Goal: Task Accomplishment & Management: Manage account settings

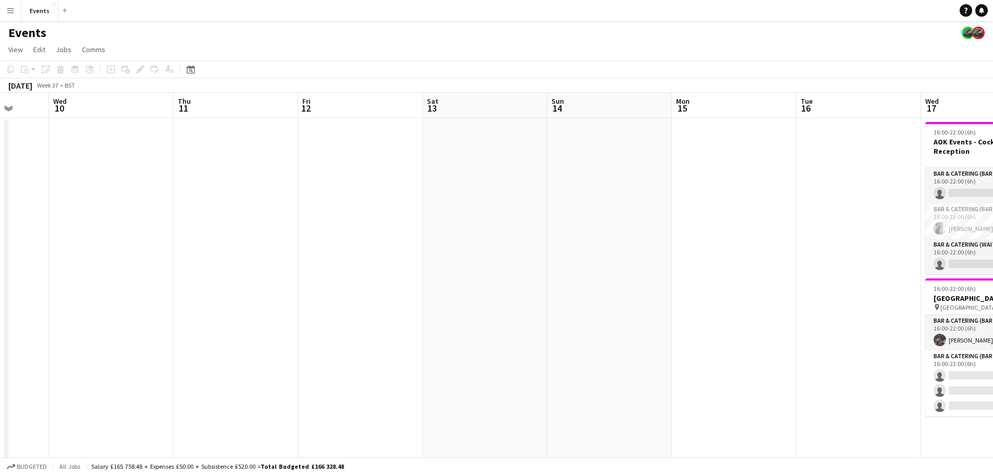
drag, startPoint x: 715, startPoint y: 251, endPoint x: 390, endPoint y: 252, distance: 324.9
click at [390, 252] on app-calendar-viewport "Sun 7 3/3 2 Jobs Mon 8 Tue 9 Wed 10 Thu 11 Fri 12 Sat 13 Sun 14 Mon 15 Tue 16 W…" at bounding box center [496, 303] width 993 height 420
drag, startPoint x: 707, startPoint y: 246, endPoint x: 401, endPoint y: 251, distance: 306.2
click at [401, 251] on app-calendar-viewport "Sun 7 3/3 2 Jobs Mon 8 Tue 9 Wed 10 Thu 11 Fri 12 Sat 13 Sun 14 Mon 15 Tue 16 W…" at bounding box center [496, 303] width 993 height 420
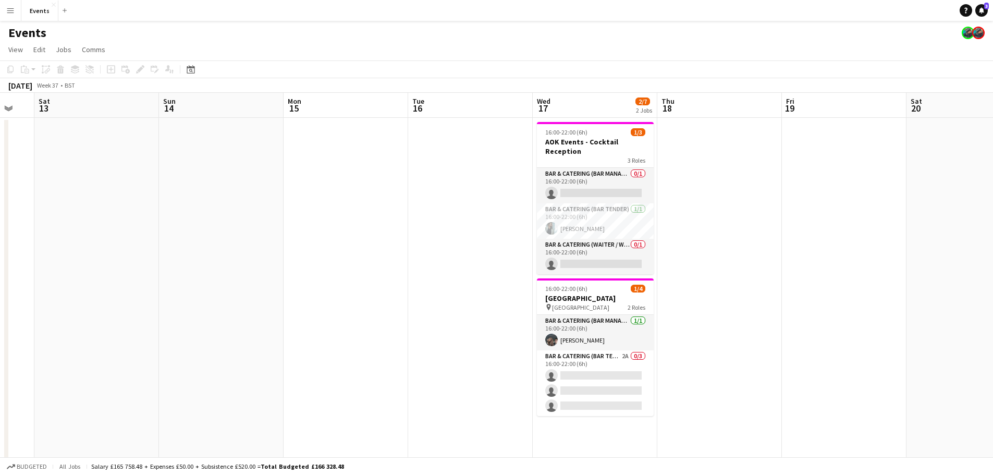
scroll to position [0, 518]
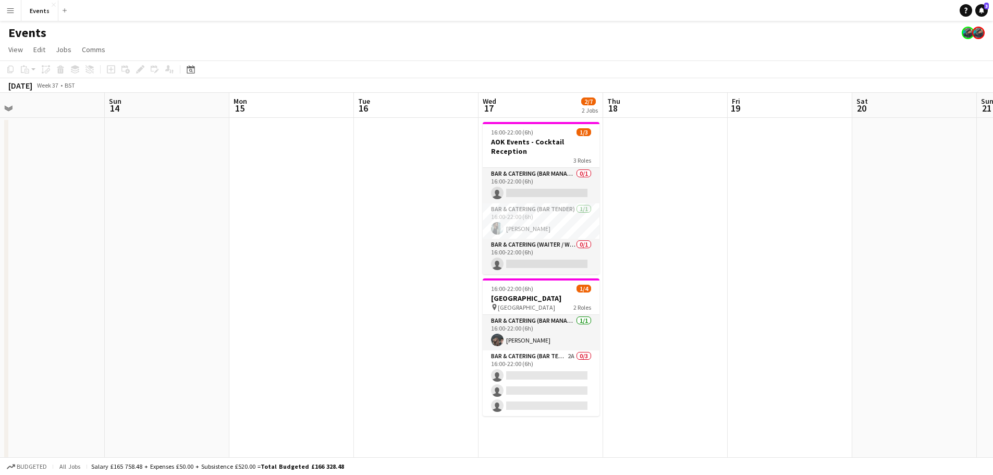
drag, startPoint x: 764, startPoint y: 251, endPoint x: 628, endPoint y: 253, distance: 136.6
click at [628, 253] on app-calendar-viewport "Tue 9 Wed 10 Thu 11 Fri 12 Sat 13 Sun 14 Mon 15 Tue 16 Wed 17 2/7 2 Jobs Thu 18…" at bounding box center [496, 303] width 993 height 420
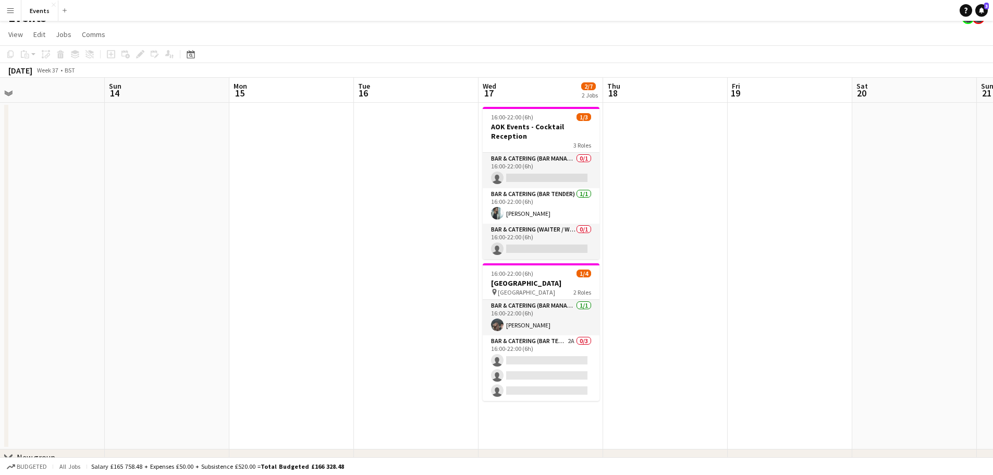
scroll to position [0, 0]
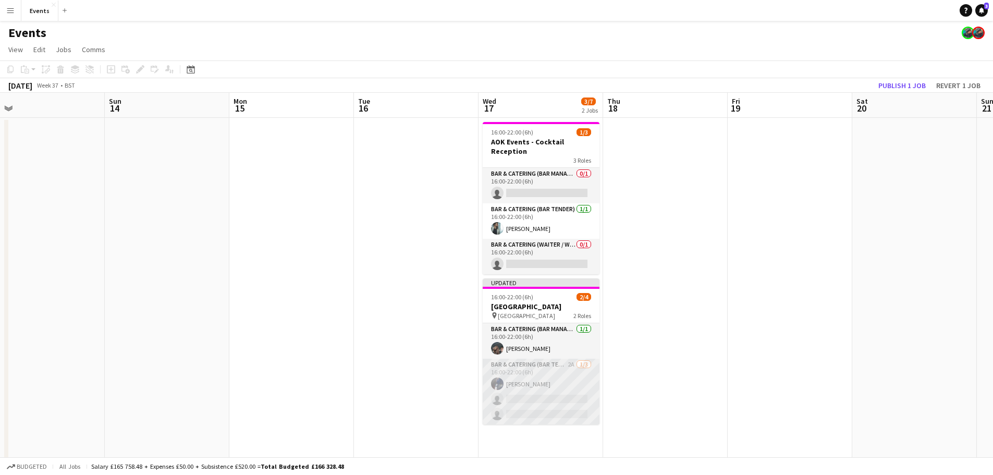
click at [567, 399] on app-card-role "Bar & Catering (Bar Tender) 2A [DATE] 16:00-22:00 (6h) [PERSON_NAME] single-neu…" at bounding box center [541, 392] width 117 height 66
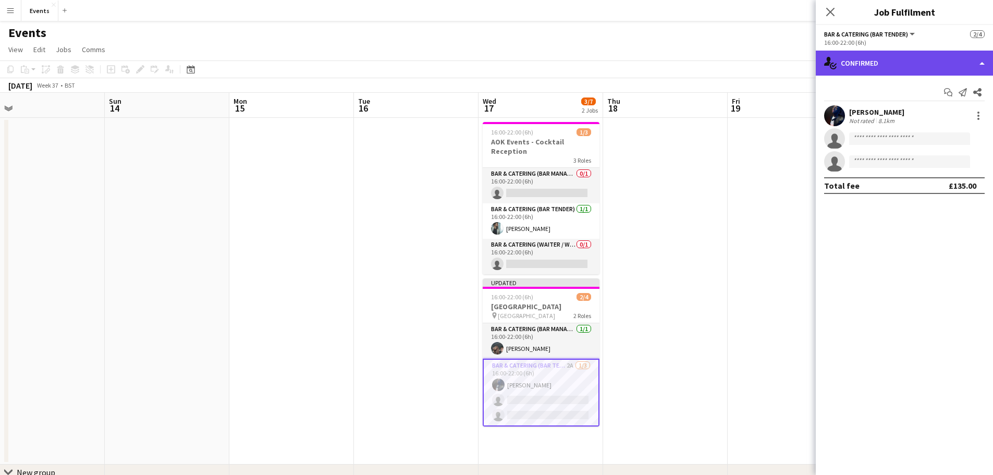
click at [896, 53] on div "single-neutral-actions-check-2 Confirmed" at bounding box center [904, 63] width 177 height 25
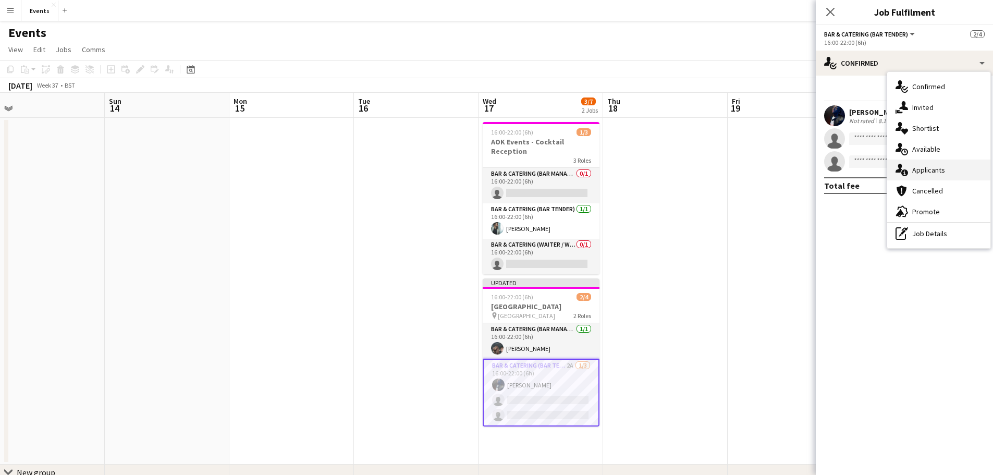
click at [931, 173] on span "Applicants" at bounding box center [929, 169] width 33 height 9
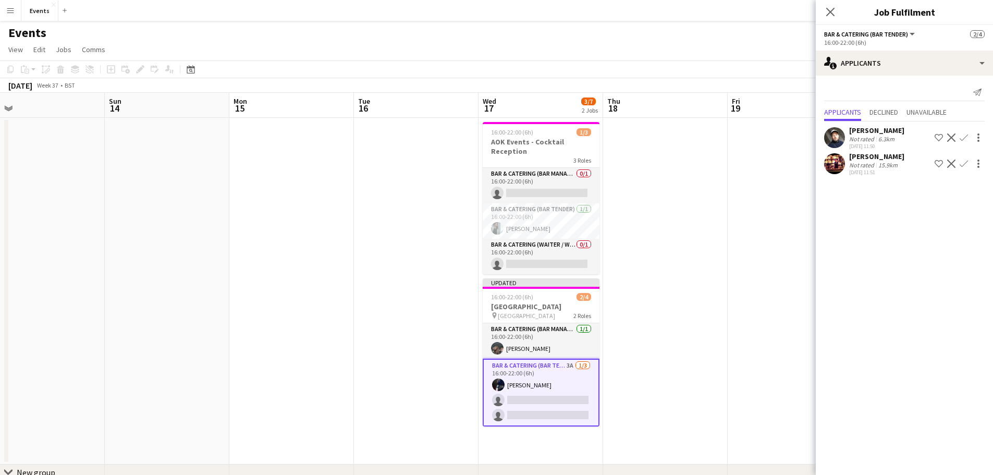
click at [837, 168] on app-user-avatar at bounding box center [834, 163] width 21 height 21
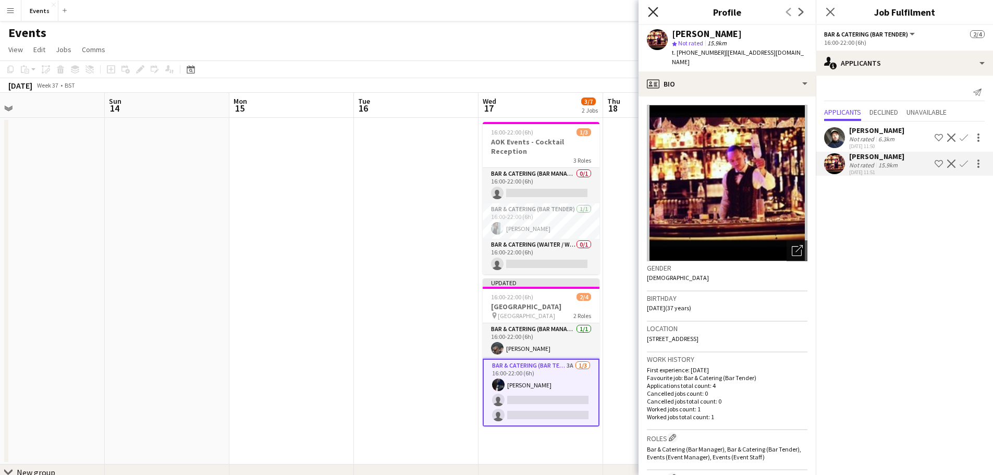
click at [655, 7] on icon "Close pop-in" at bounding box center [653, 12] width 10 height 10
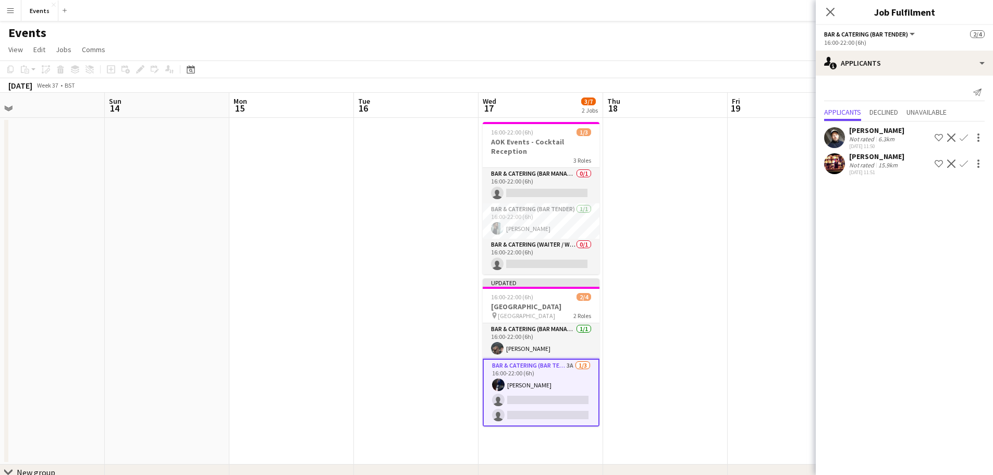
click at [870, 264] on mat-expansion-panel "users2 Applicants Send notification Applicants Declined Unavailable [PERSON_NAM…" at bounding box center [904, 275] width 177 height 399
click at [837, 169] on app-user-avatar at bounding box center [834, 163] width 21 height 21
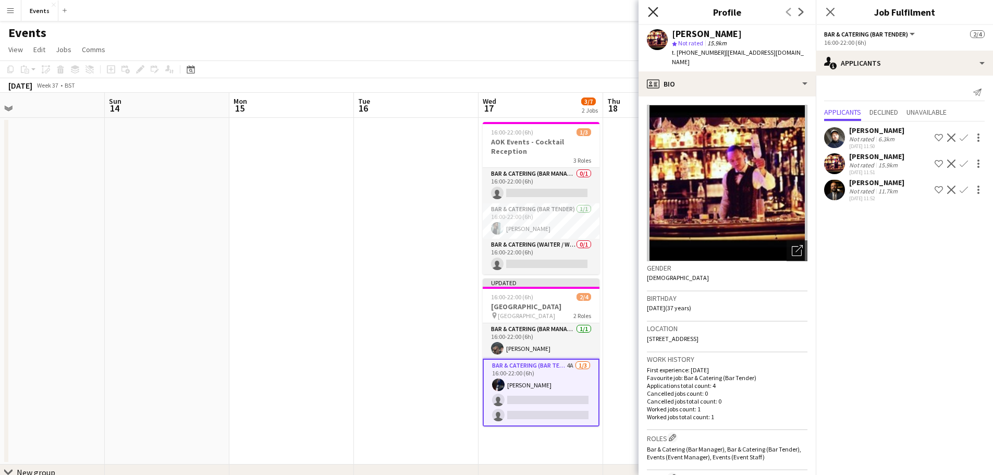
click at [654, 7] on icon "Close pop-in" at bounding box center [653, 12] width 10 height 10
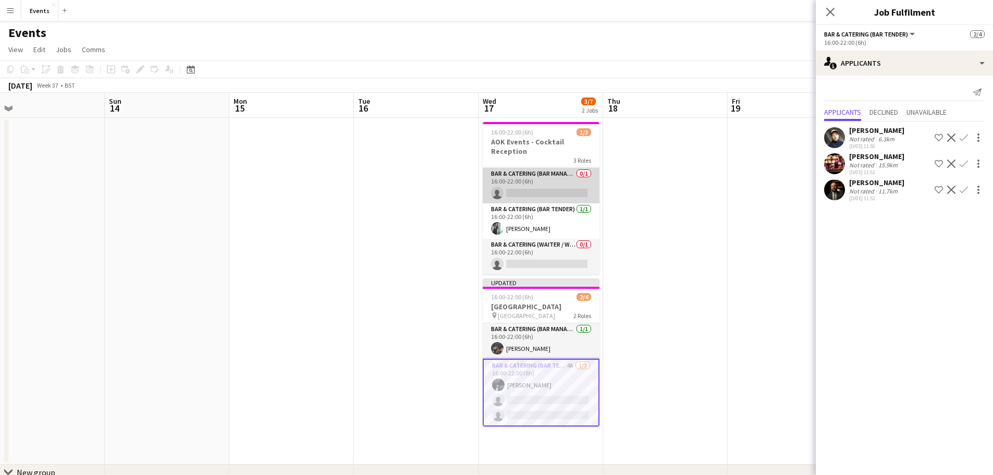
click at [564, 196] on app-card-role "Bar & Catering (Bar Manager) 0/1 16:00-22:00 (6h) single-neutral-actions" at bounding box center [541, 185] width 117 height 35
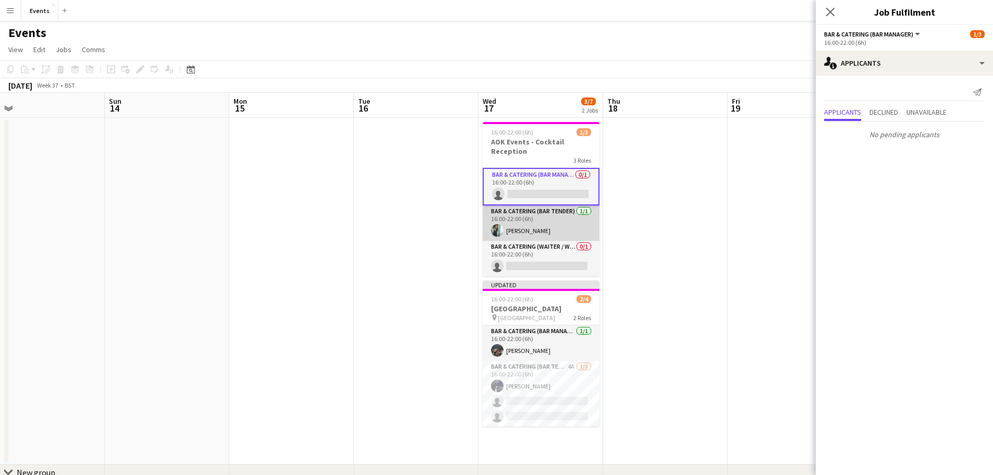
click at [568, 223] on app-card-role "Bar & Catering (Bar Tender) [DATE] 16:00-22:00 (6h) [PERSON_NAME]" at bounding box center [541, 222] width 117 height 35
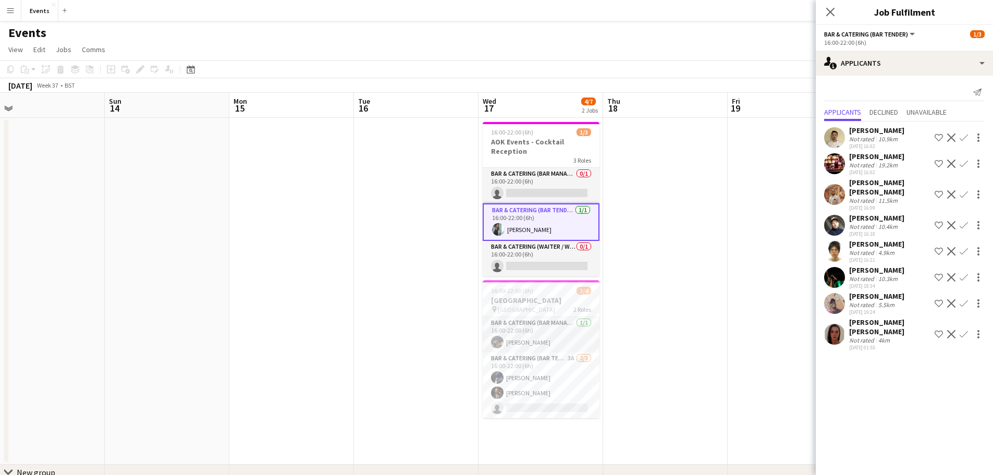
click at [831, 186] on app-user-avatar at bounding box center [834, 194] width 21 height 21
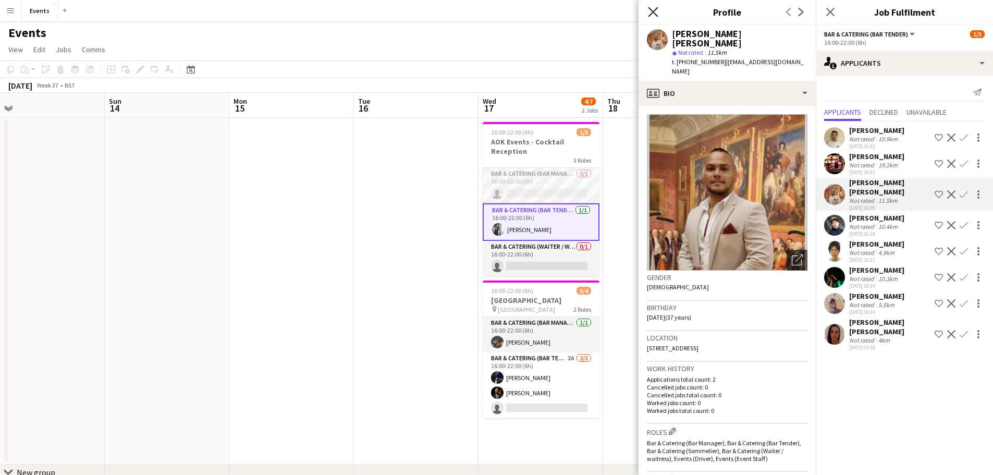
click at [652, 12] on icon "Close pop-in" at bounding box center [653, 12] width 10 height 10
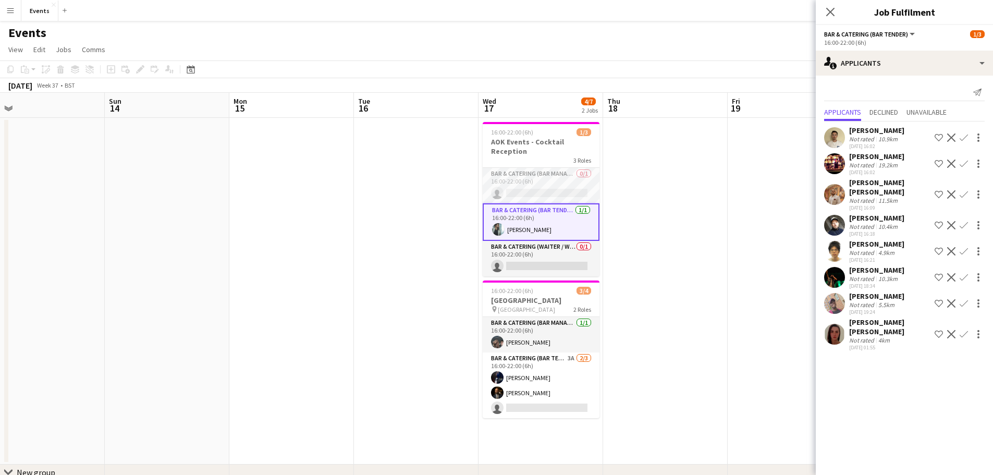
click at [835, 194] on app-user-avatar at bounding box center [834, 194] width 21 height 21
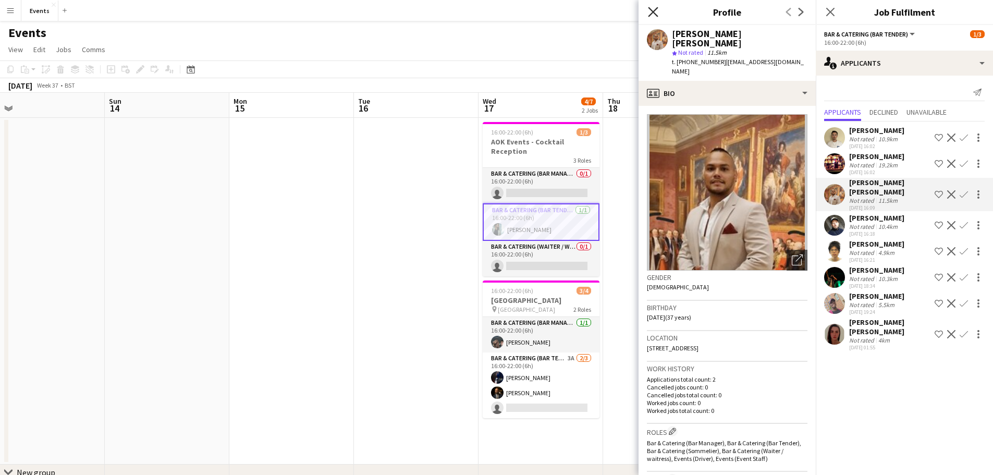
click at [652, 15] on icon "Close pop-in" at bounding box center [653, 12] width 10 height 10
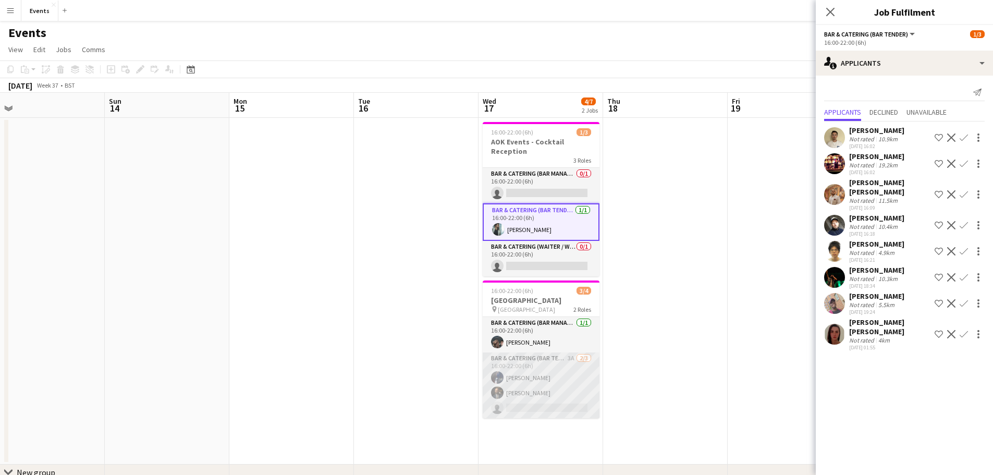
click at [556, 401] on app-card-role "Bar & Catering (Bar Tender) 3A [DATE] 16:00-22:00 (6h) [PERSON_NAME] [PERSON_NA…" at bounding box center [541, 386] width 117 height 66
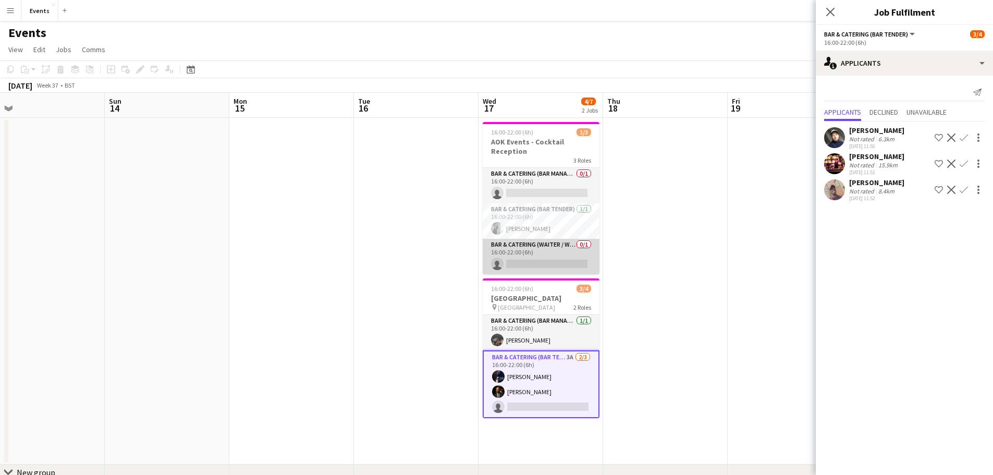
click at [523, 260] on app-card-role "Bar & Catering (Waiter / waitress) 0/1 16:00-22:00 (6h) single-neutral-actions" at bounding box center [541, 256] width 117 height 35
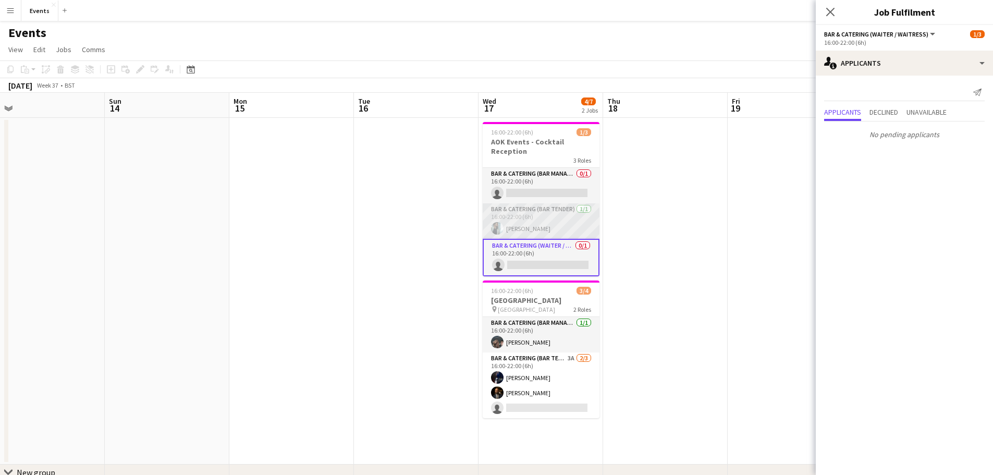
click at [551, 223] on app-card-role "Bar & Catering (Bar Tender) [DATE] 16:00-22:00 (6h) [PERSON_NAME]" at bounding box center [541, 220] width 117 height 35
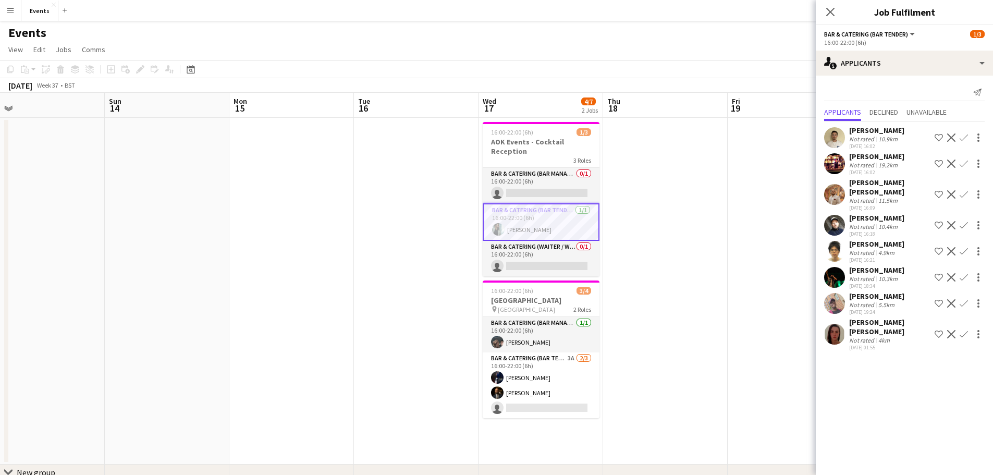
click at [911, 396] on mat-expansion-panel "users2 Applicants Send notification Applicants Declined Unavailable [PERSON_NAM…" at bounding box center [904, 275] width 177 height 399
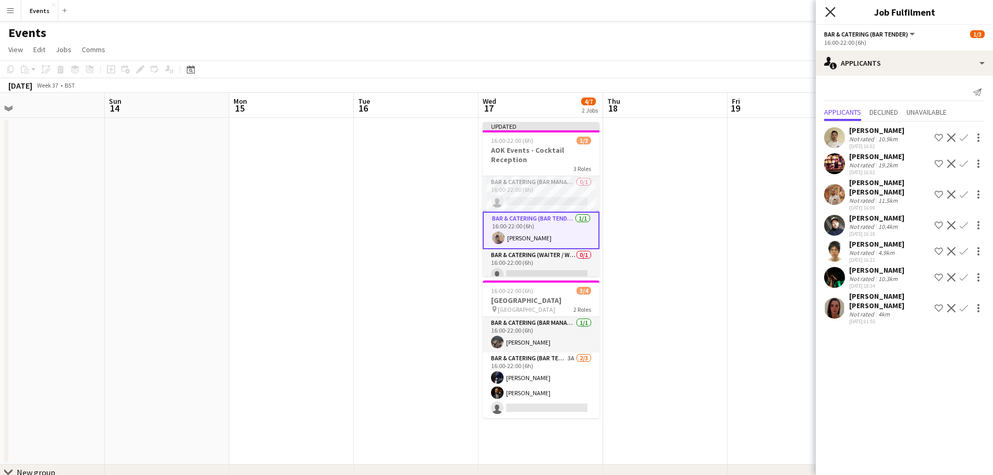
click at [830, 13] on icon at bounding box center [831, 12] width 10 height 10
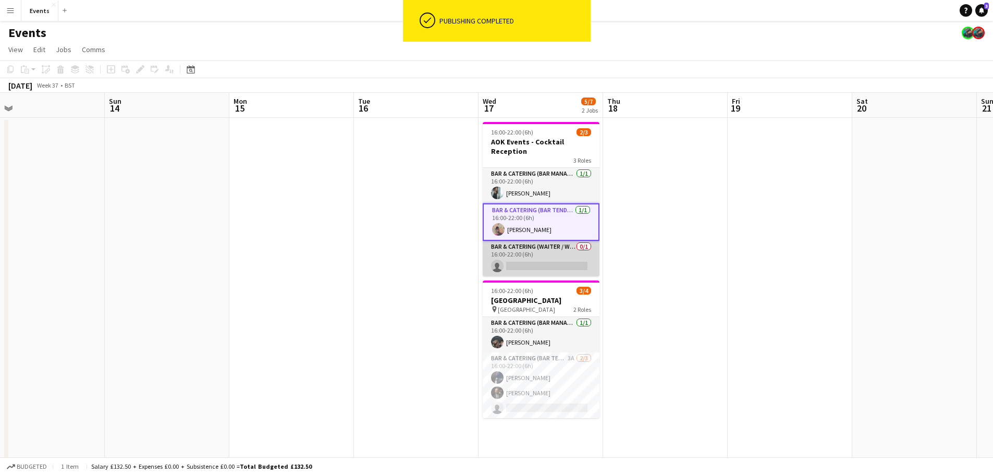
click at [538, 258] on app-card-role "Bar & Catering (Waiter / waitress) 0/1 16:00-22:00 (6h) single-neutral-actions" at bounding box center [541, 258] width 117 height 35
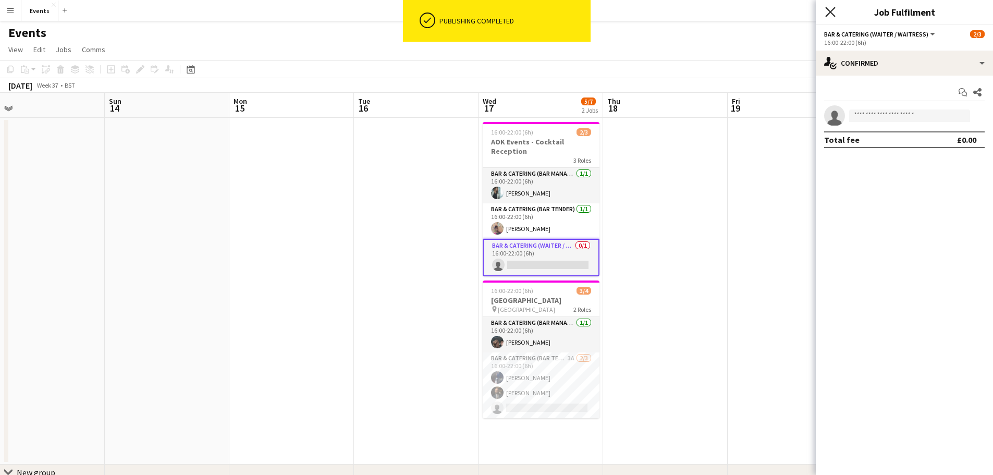
click at [828, 13] on icon "Close pop-in" at bounding box center [831, 12] width 10 height 10
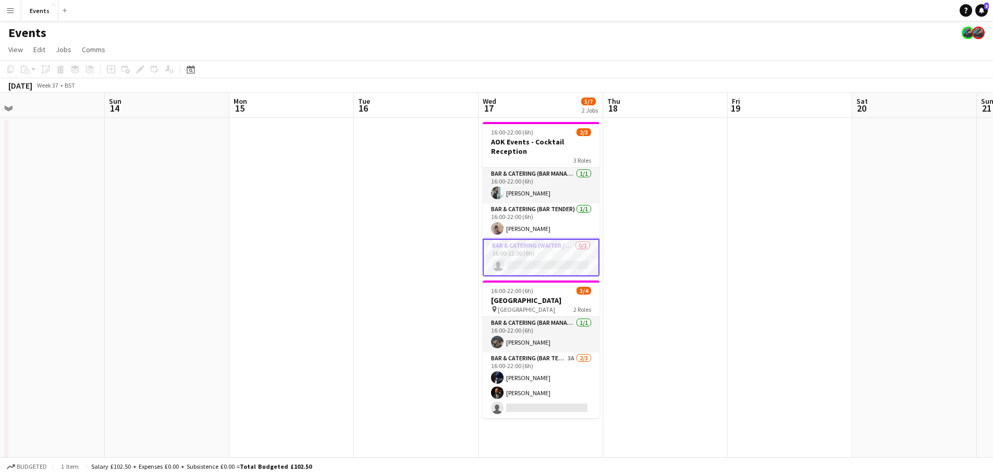
click at [642, 75] on app-toolbar "Copy Paste Paste Ctrl+V Paste with crew Ctrl+Shift+V Paste linked Job [GEOGRAPH…" at bounding box center [496, 69] width 993 height 18
